Goal: Use online tool/utility: Use online tool/utility

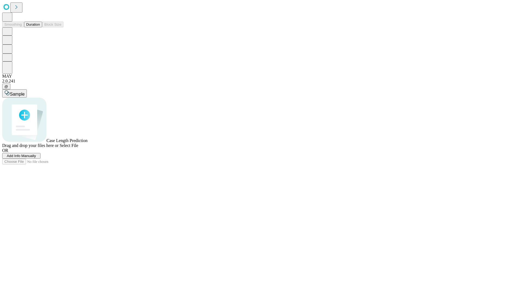
click at [40, 27] on button "Duration" at bounding box center [33, 25] width 18 height 6
click at [78, 148] on span "Select File" at bounding box center [69, 145] width 19 height 5
